Goal: Communication & Community: Connect with others

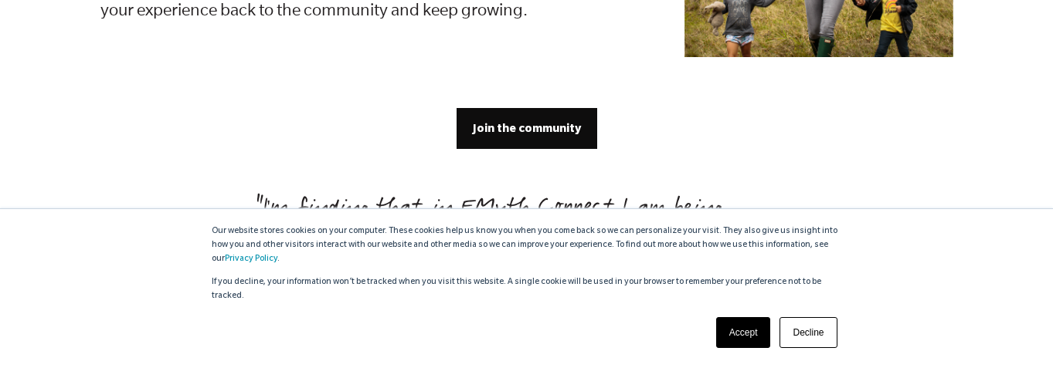
scroll to position [3375, 0]
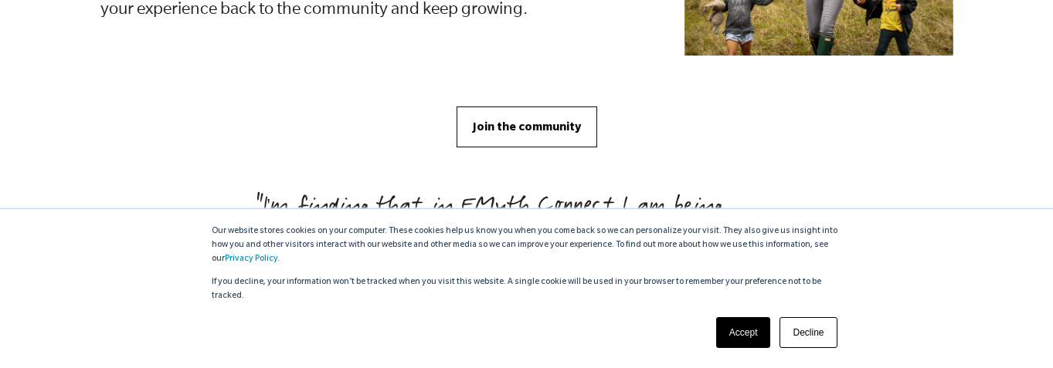
click at [513, 118] on span "Join the community" at bounding box center [527, 126] width 108 height 17
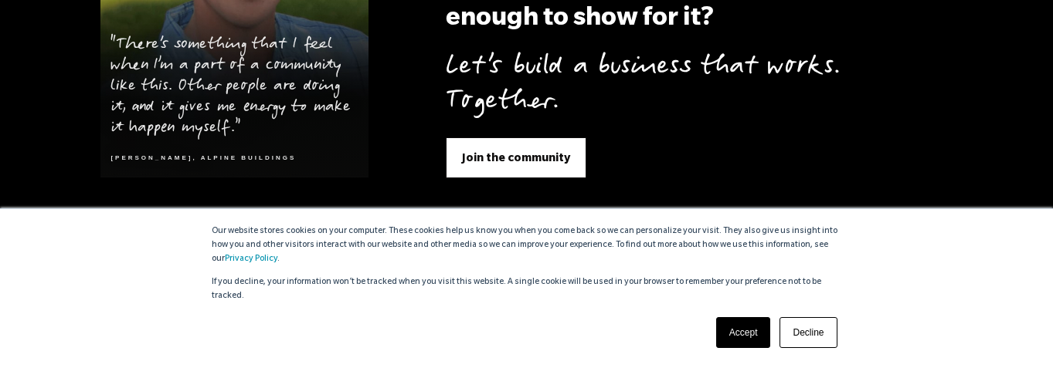
scroll to position [6156, 0]
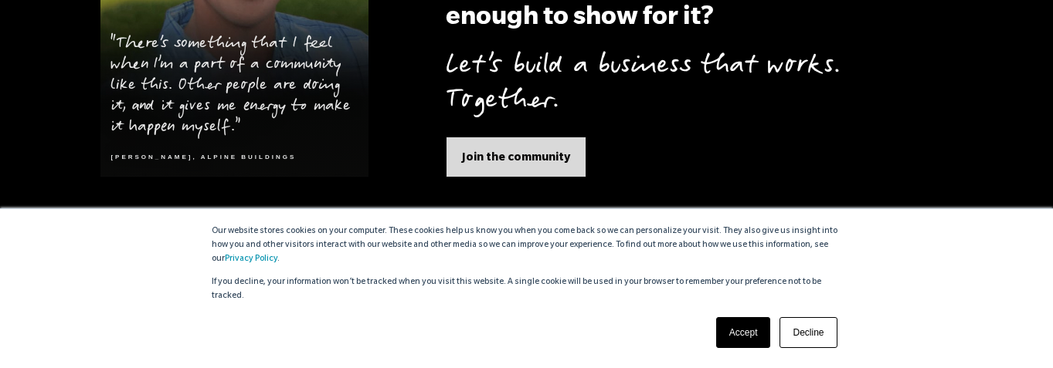
click at [525, 148] on span "Join the community" at bounding box center [516, 156] width 108 height 17
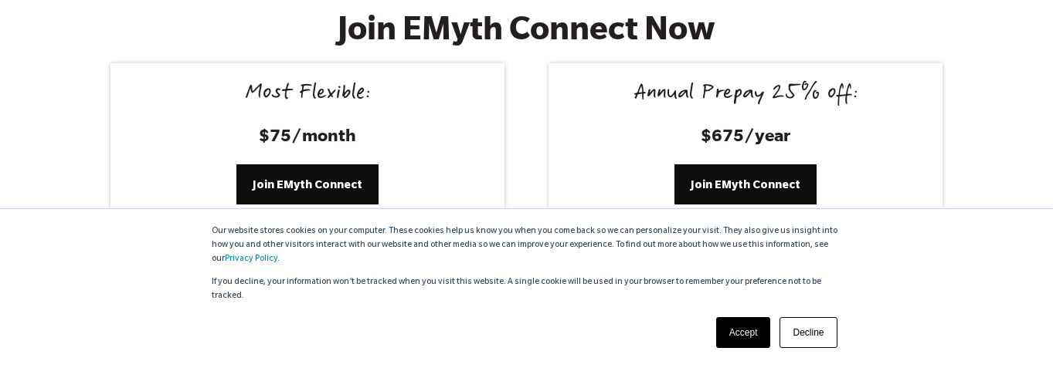
scroll to position [6434, 0]
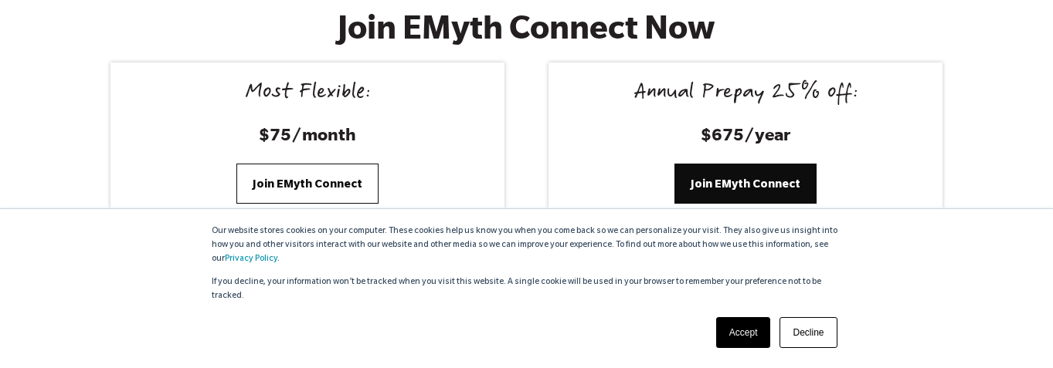
click at [290, 164] on link "Join EMyth Connect" at bounding box center [307, 184] width 142 height 40
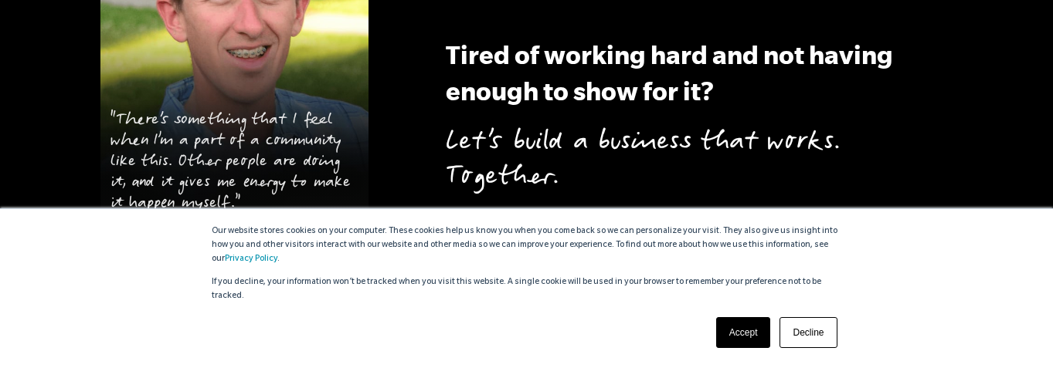
scroll to position [6086, 0]
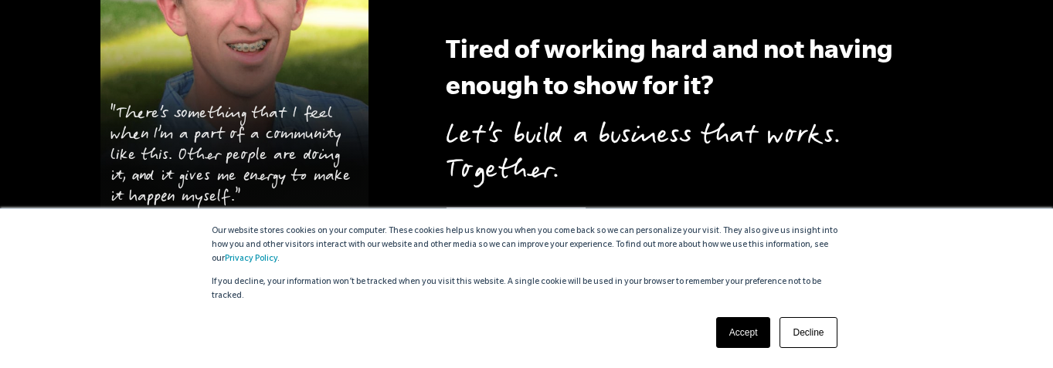
click at [495, 207] on link "Join the community" at bounding box center [516, 227] width 141 height 40
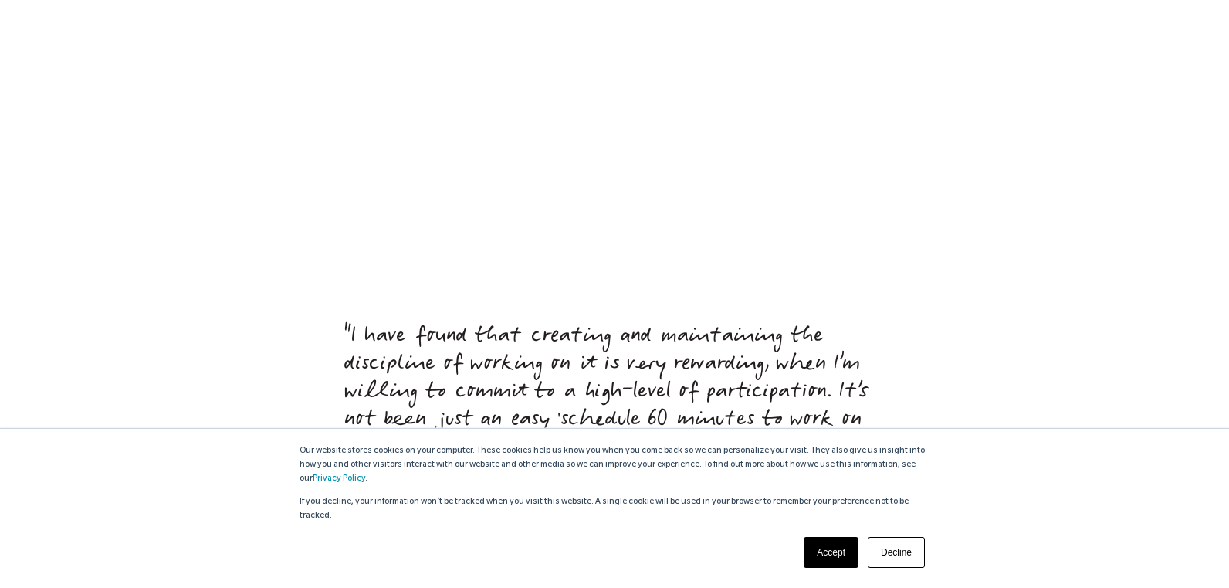
scroll to position [6739, 0]
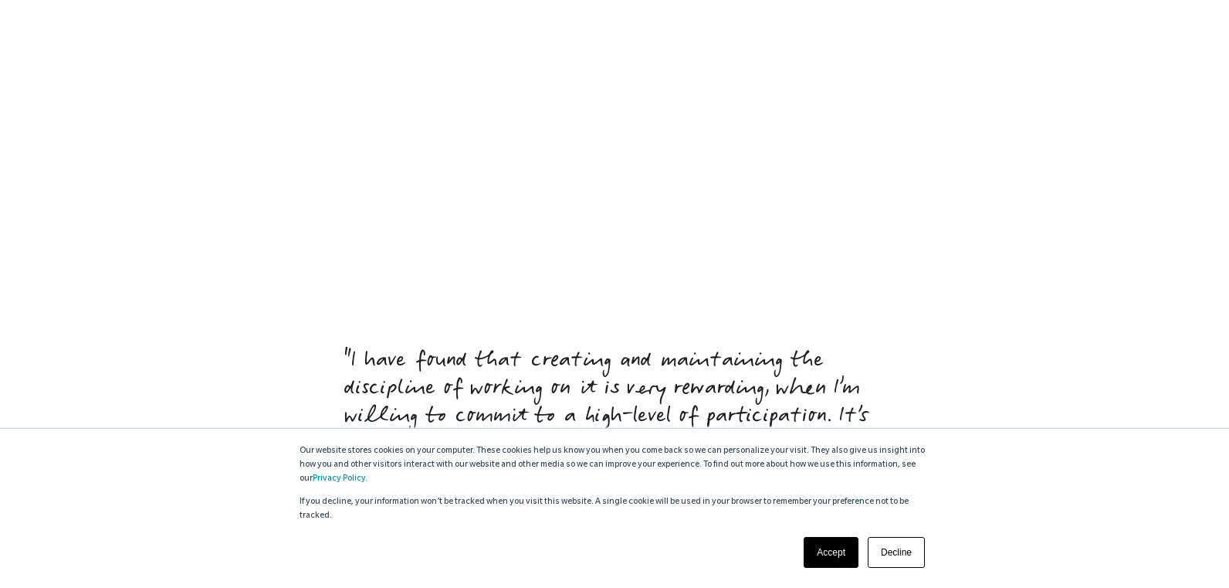
click at [890, 368] on link "Decline" at bounding box center [896, 552] width 57 height 31
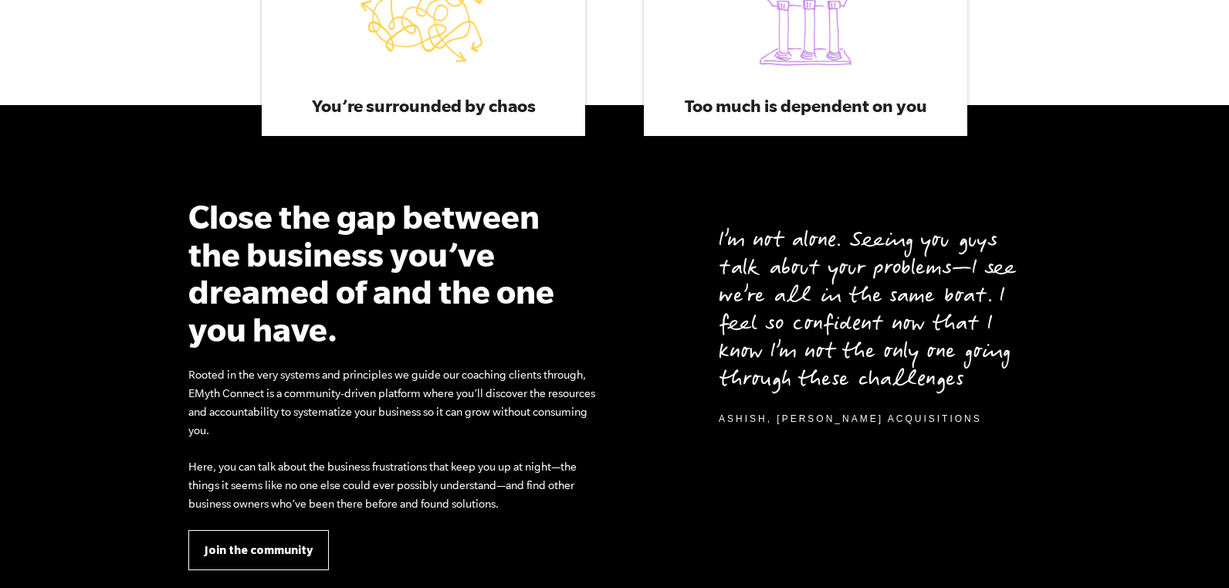
scroll to position [1251, 0]
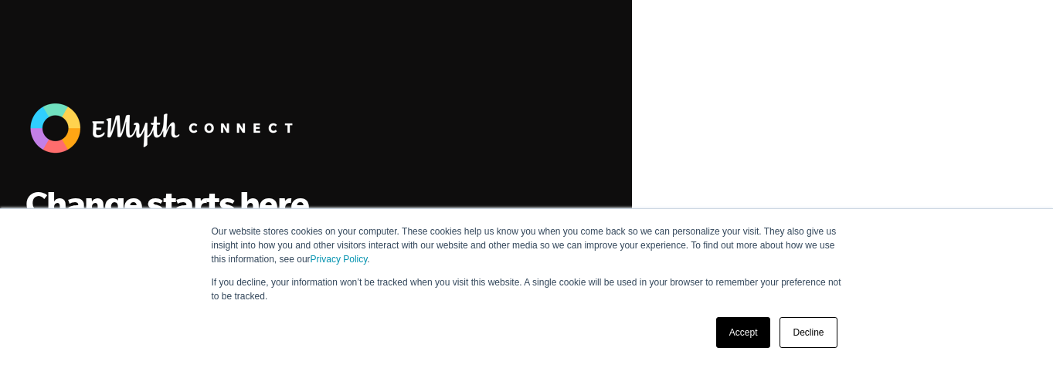
click at [809, 327] on link "Decline" at bounding box center [807, 332] width 57 height 31
